Goal: Information Seeking & Learning: Learn about a topic

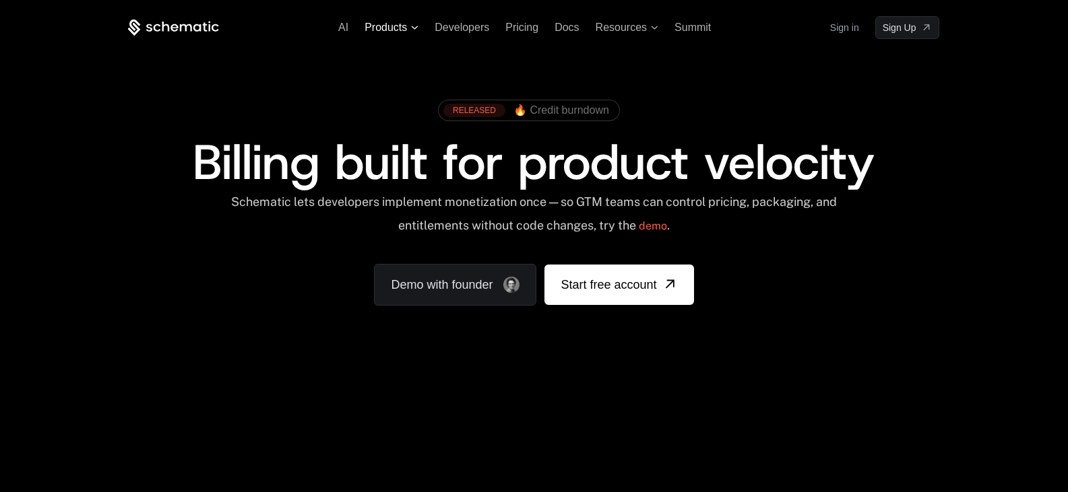
click at [414, 30] on span "Products" at bounding box center [391, 28] width 54 height 12
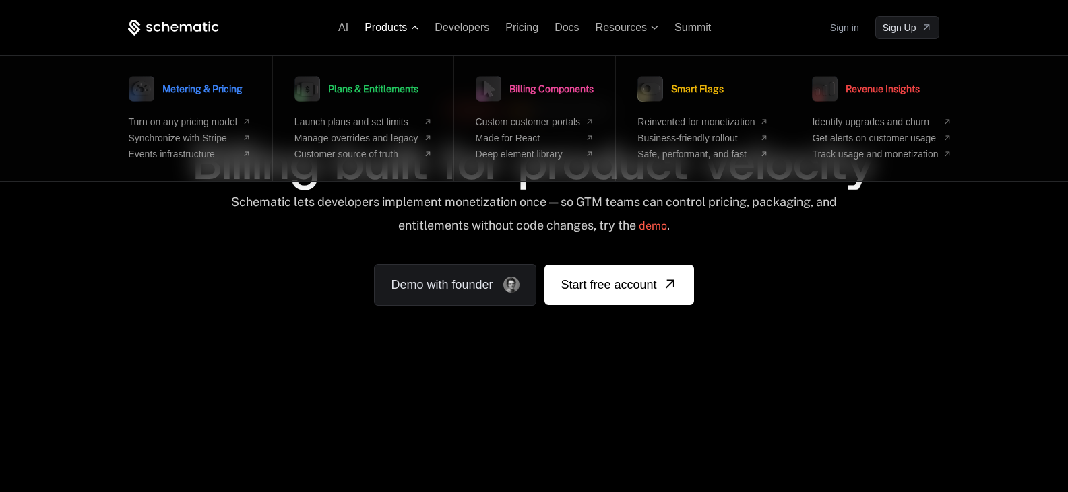
click at [414, 28] on icon at bounding box center [414, 28] width 7 height 4
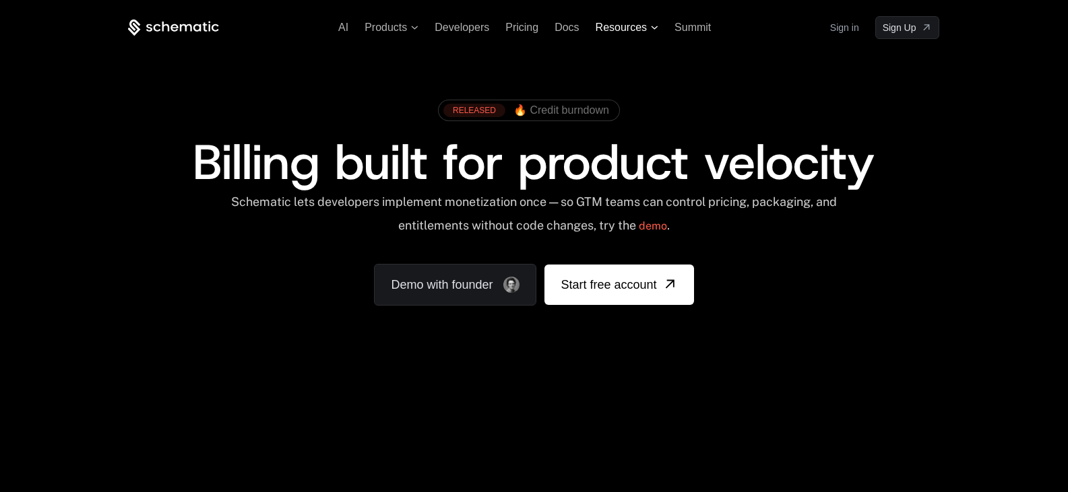
click at [652, 28] on icon at bounding box center [654, 28] width 7 height 4
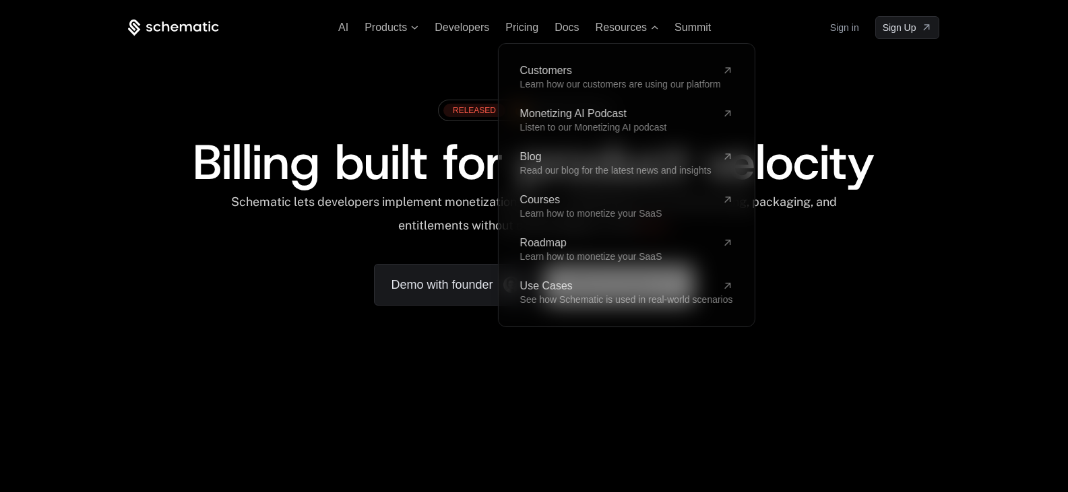
click at [800, 76] on div "RELEASED 🔥 Credit burndown Billing built for product velocity Schematic lets de…" at bounding box center [534, 199] width 876 height 321
click at [651, 24] on span "Resources" at bounding box center [626, 28] width 63 height 12
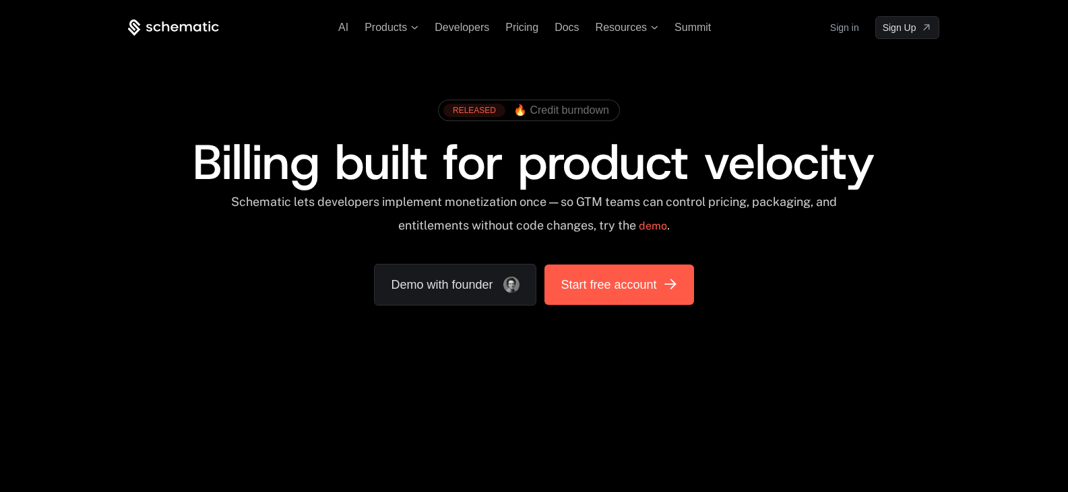
drag, startPoint x: 354, startPoint y: 276, endPoint x: 667, endPoint y: 294, distance: 313.1
click at [667, 294] on div "RELEASED 🔥 Credit burndown Billing built for product velocity Schematic lets de…" at bounding box center [533, 199] width 811 height 213
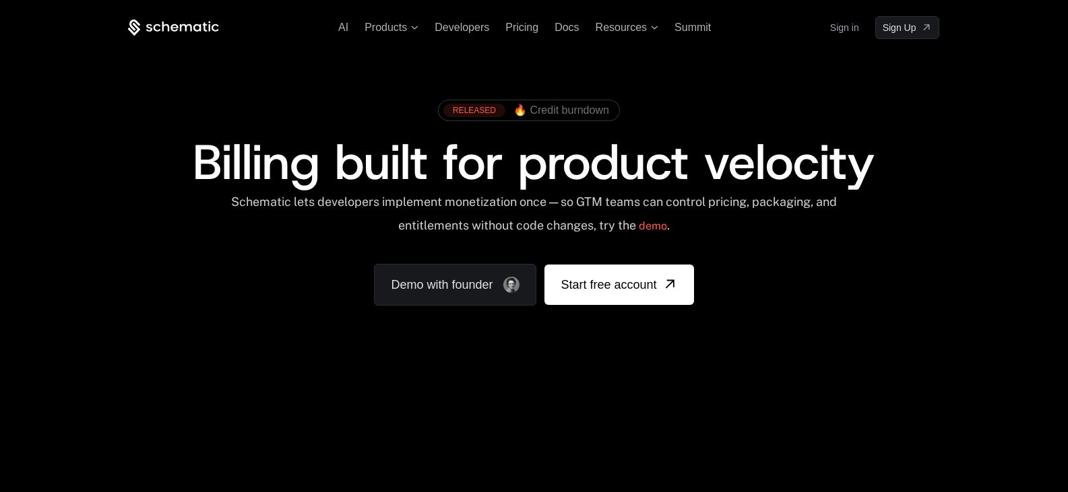
click at [736, 228] on div "Schematic lets developers implement monetization once — so GTM teams can contro…" at bounding box center [534, 219] width 608 height 48
click at [808, 245] on div "RELEASED 🔥 Credit burndown Billing built for product velocity Schematic lets de…" at bounding box center [533, 199] width 811 height 213
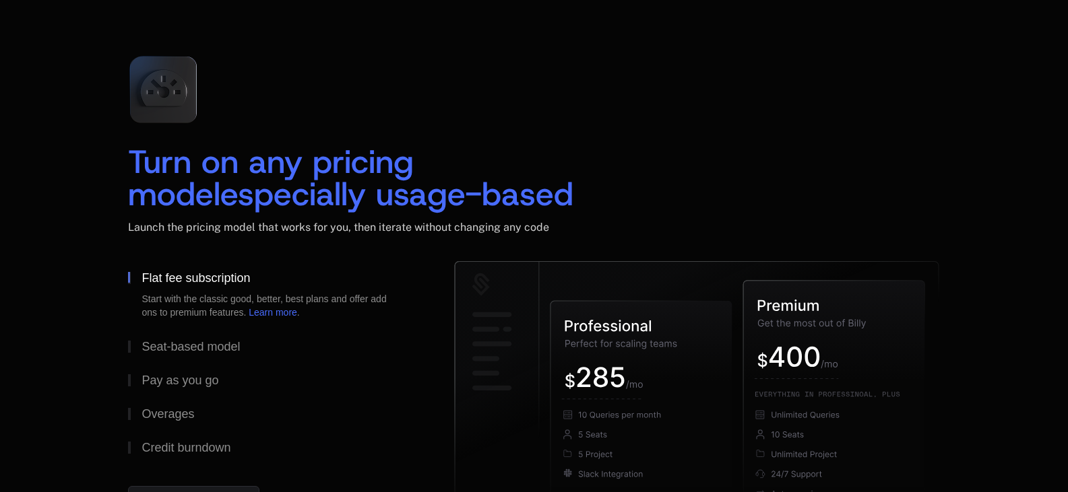
scroll to position [1967, 0]
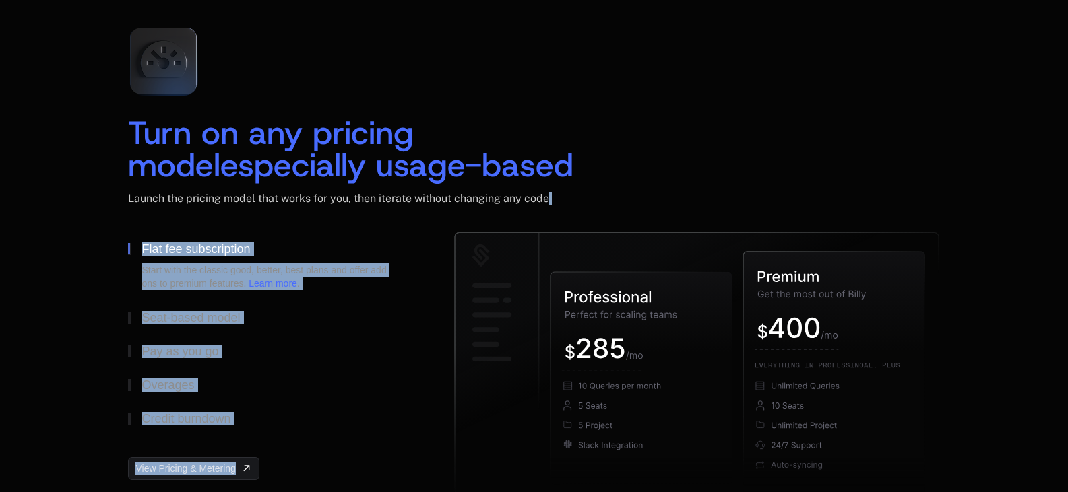
drag, startPoint x: 569, startPoint y: 255, endPoint x: 595, endPoint y: 200, distance: 61.2
click at [595, 200] on div "Turn on any pricing model especially usage-based Launch the pricing model that …" at bounding box center [533, 259] width 811 height 486
click at [595, 215] on div "Launch the pricing model that works for you, then iterate without changing any …" at bounding box center [533, 212] width 811 height 40
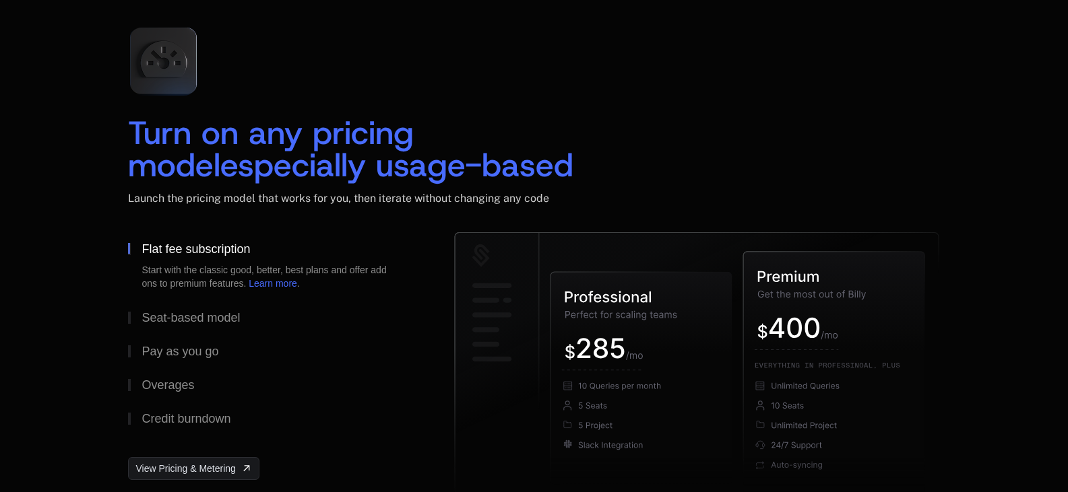
scroll to position [1994, 0]
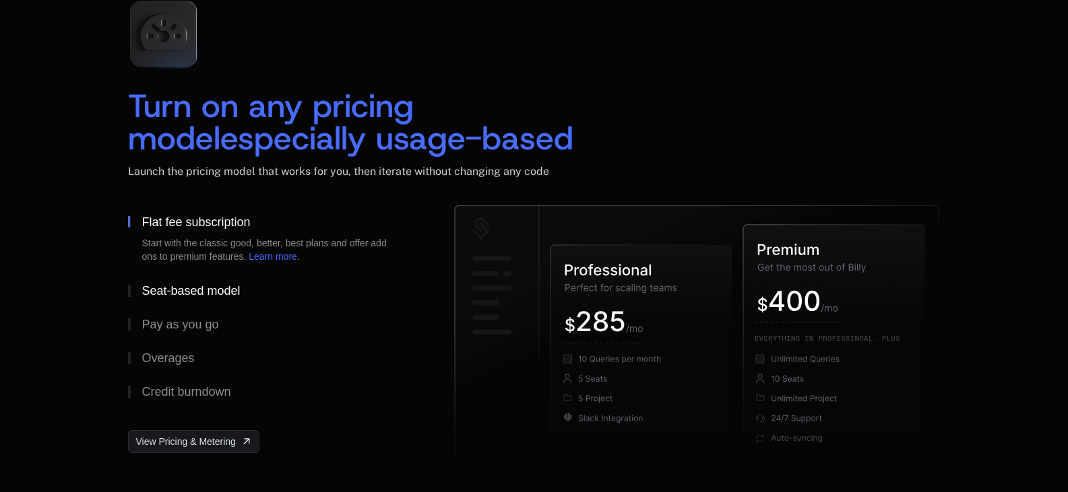
click at [232, 294] on div "Seat-based model" at bounding box center [190, 291] width 98 height 12
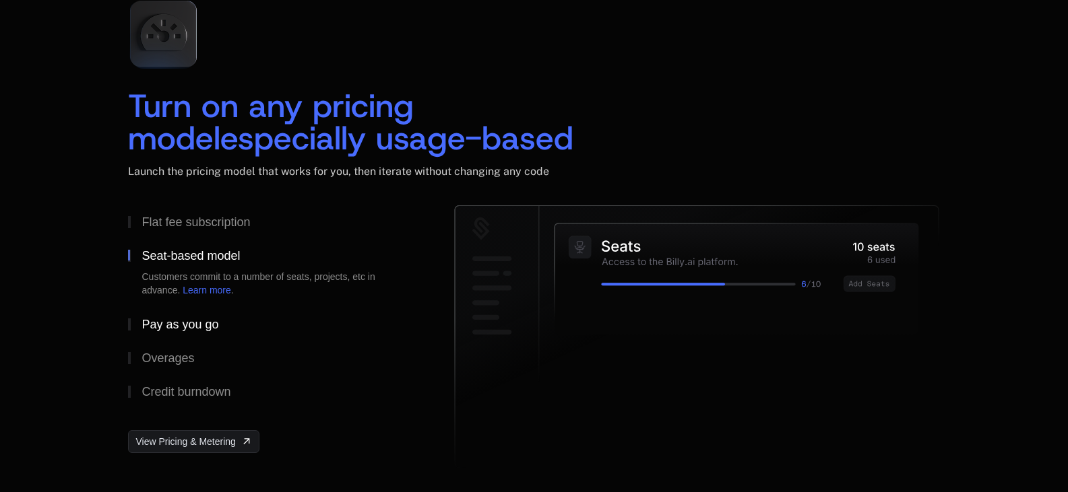
click at [171, 322] on div "Pay as you go" at bounding box center [179, 325] width 77 height 12
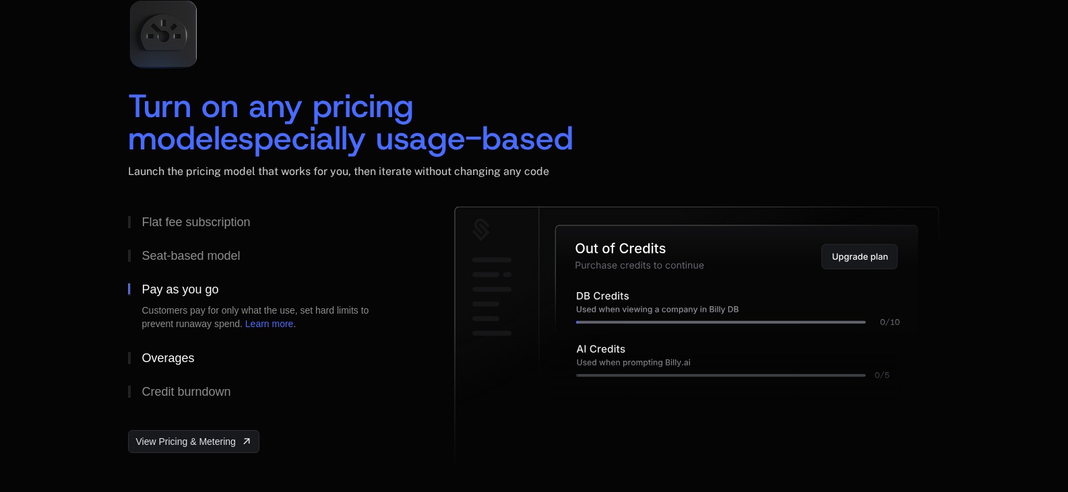
click at [173, 360] on div "Overages" at bounding box center [167, 358] width 53 height 12
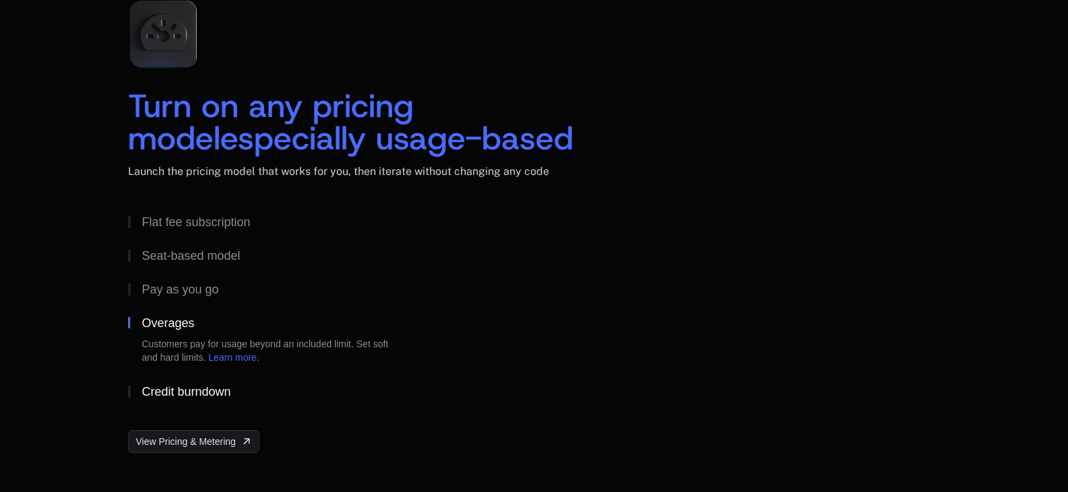
click at [191, 393] on div "Credit burndown" at bounding box center [185, 392] width 89 height 12
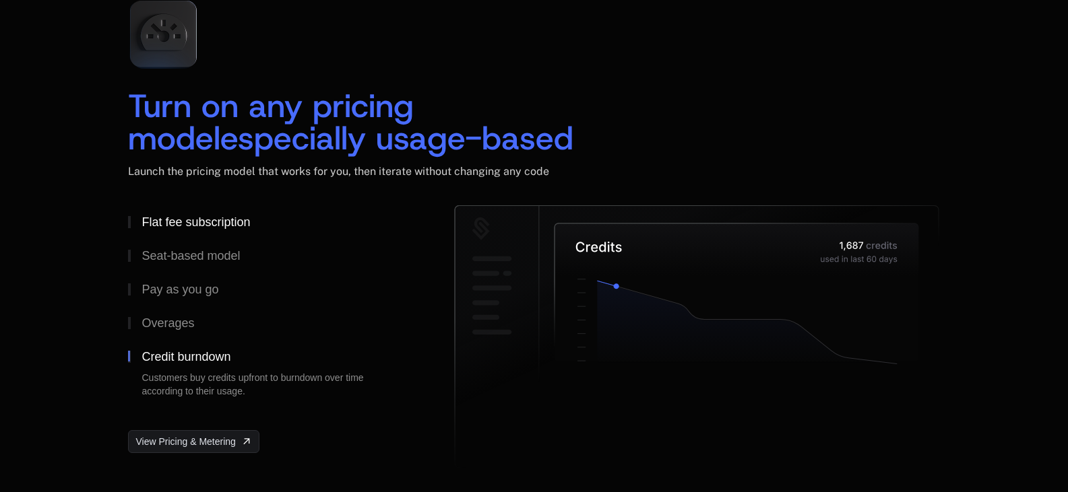
click at [205, 222] on div "Flat fee subscription" at bounding box center [195, 222] width 108 height 12
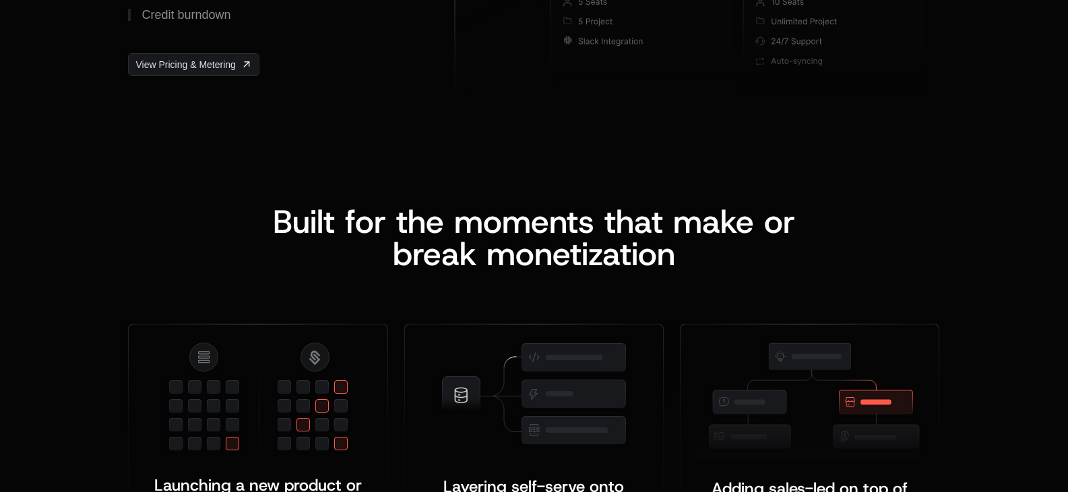
scroll to position [2479, 0]
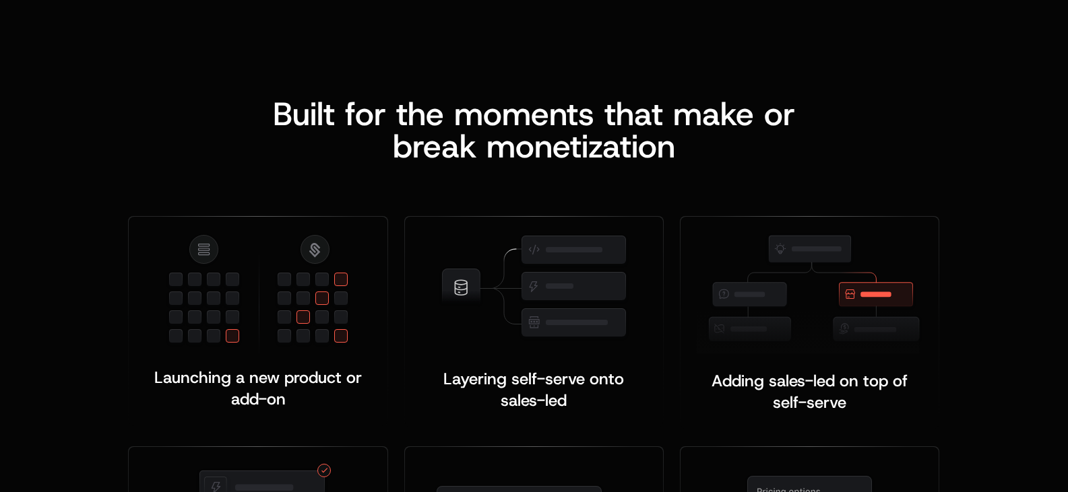
click at [387, 203] on div "Launching a new product or add-on ﻿ Layering self-serve onto sales-led ﻿ ﻿ Addi…" at bounding box center [533, 413] width 811 height 503
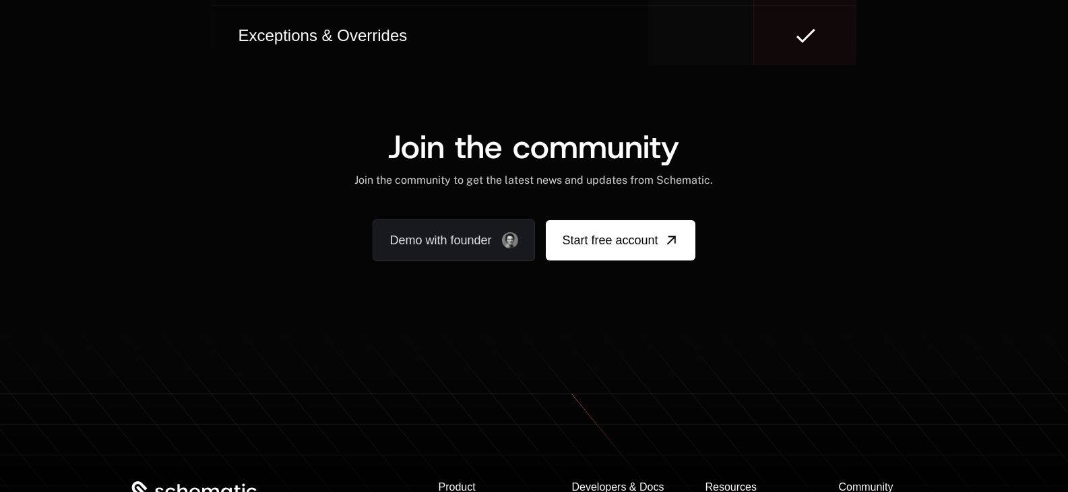
scroll to position [8340, 0]
